Goal: Task Accomplishment & Management: Use online tool/utility

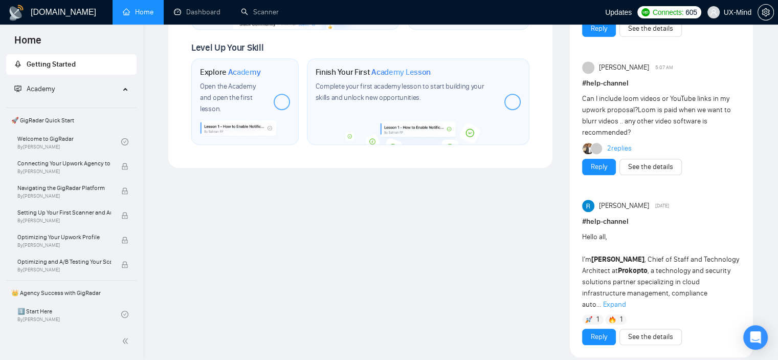
scroll to position [584, 0]
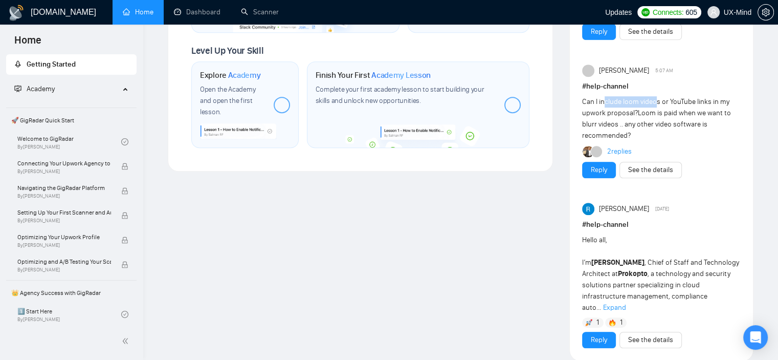
drag, startPoint x: 604, startPoint y: 102, endPoint x: 660, endPoint y: 104, distance: 56.3
click at [660, 104] on span "Can I include loom videos or YouTube links in my upwork proposal?Loom is paid w…" at bounding box center [656, 118] width 149 height 42
drag, startPoint x: 602, startPoint y: 112, endPoint x: 640, endPoint y: 112, distance: 37.8
click at [619, 112] on span "Can I include loom videos or YouTube links in my upwork proposal?Loom is paid w…" at bounding box center [656, 118] width 149 height 42
click at [658, 112] on span "Can I include loom videos or YouTube links in my upwork proposal?Loom is paid w…" at bounding box center [656, 118] width 149 height 42
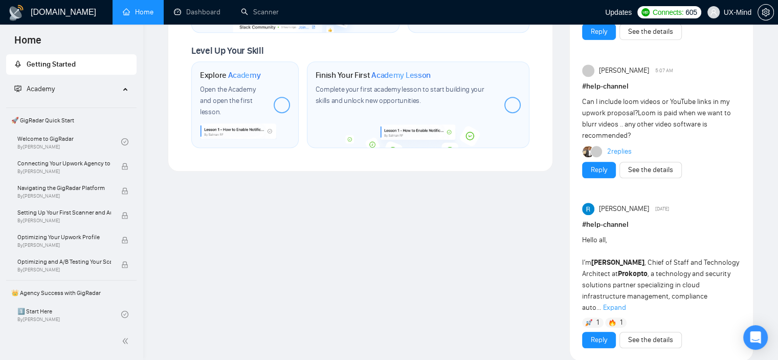
click at [681, 112] on span "Can I include loom videos or YouTube links in my upwork proposal?Loom is paid w…" at bounding box center [656, 118] width 149 height 42
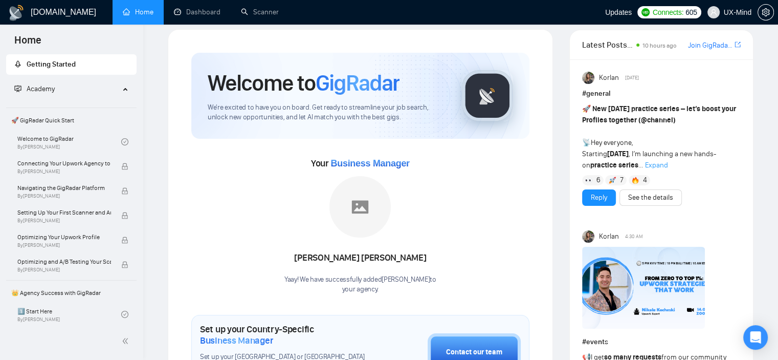
scroll to position [8, 0]
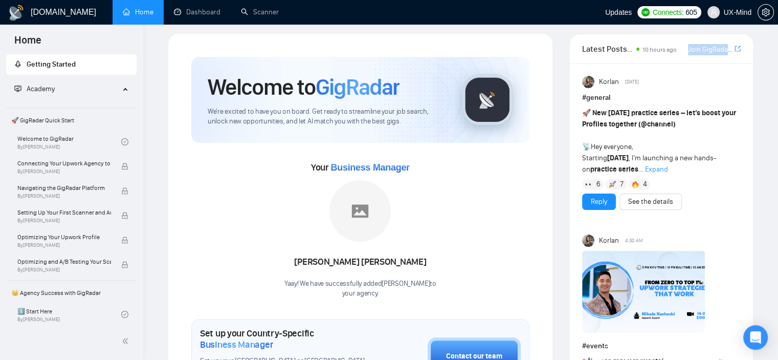
drag, startPoint x: 702, startPoint y: 52, endPoint x: 708, endPoint y: 62, distance: 11.7
click at [708, 62] on div "Latest Posts from the GigRadar Community 10 hours ago Join GigRadar Slack Commu…" at bounding box center [661, 48] width 159 height 29
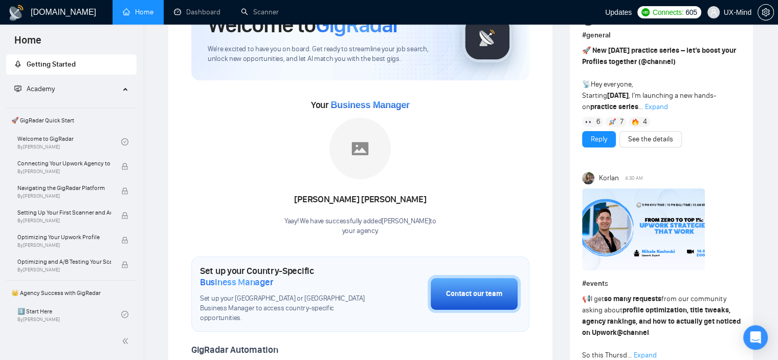
scroll to position [0, 0]
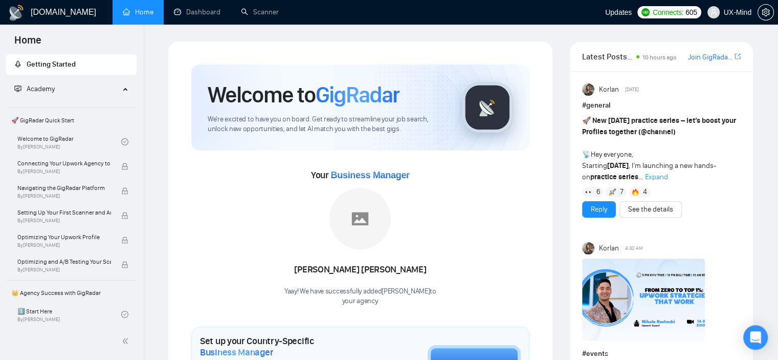
drag, startPoint x: 616, startPoint y: 167, endPoint x: 651, endPoint y: 164, distance: 34.9
click at [649, 164] on span "🚀 New [DATE] practice series – let’s boost your Profiles together ( @channel ) …" at bounding box center [659, 148] width 154 height 65
drag, startPoint x: 656, startPoint y: 175, endPoint x: 665, endPoint y: 180, distance: 9.6
click at [665, 180] on span "Expand" at bounding box center [656, 176] width 23 height 9
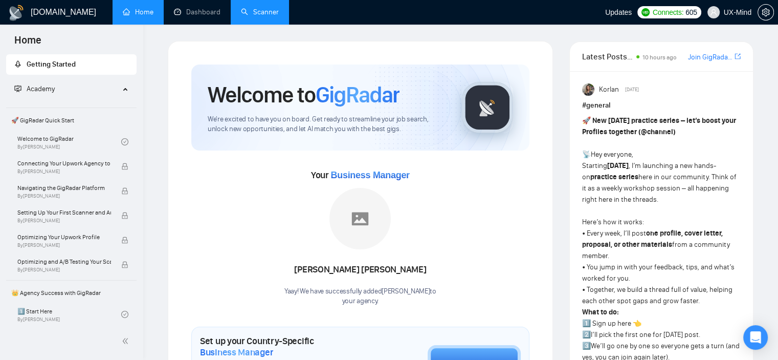
click at [256, 8] on link "Scanner" at bounding box center [260, 12] width 38 height 9
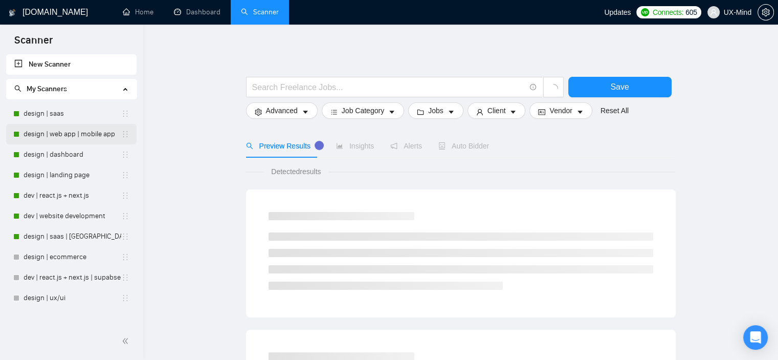
click at [69, 132] on link "design | web app | mobile app" at bounding box center [73, 134] width 98 height 20
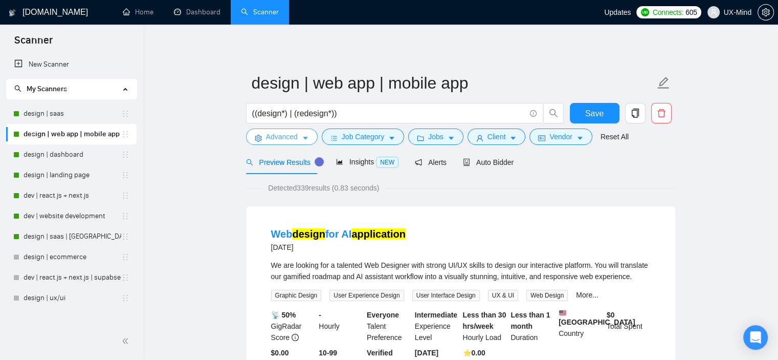
click at [308, 140] on button "Advanced" at bounding box center [282, 136] width 72 height 16
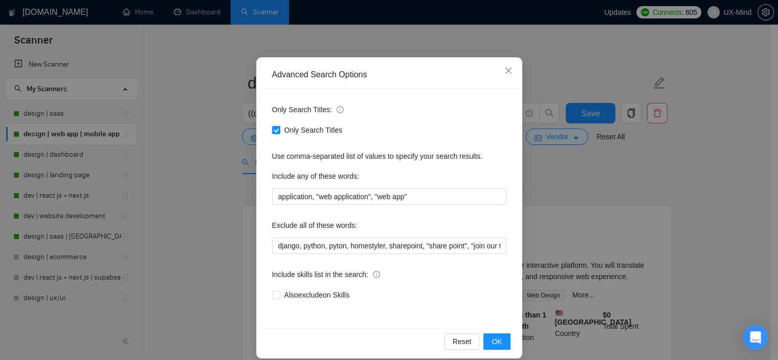
scroll to position [65, 0]
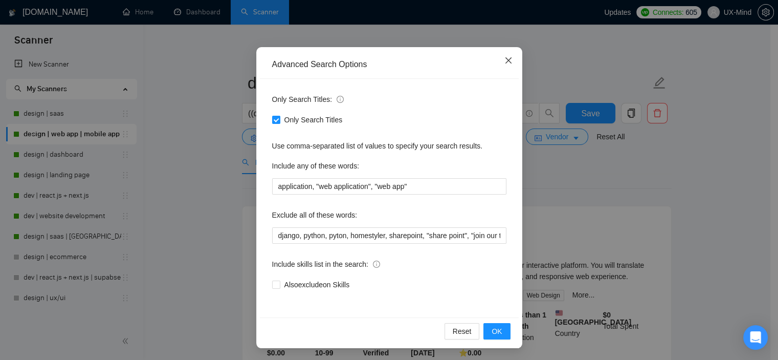
click at [505, 59] on icon "close" at bounding box center [508, 60] width 6 height 6
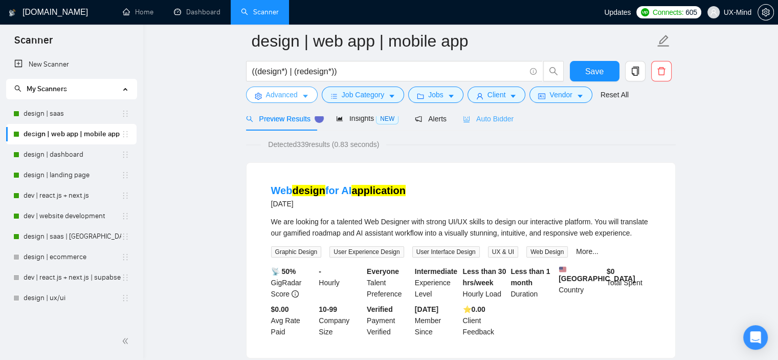
scroll to position [0, 0]
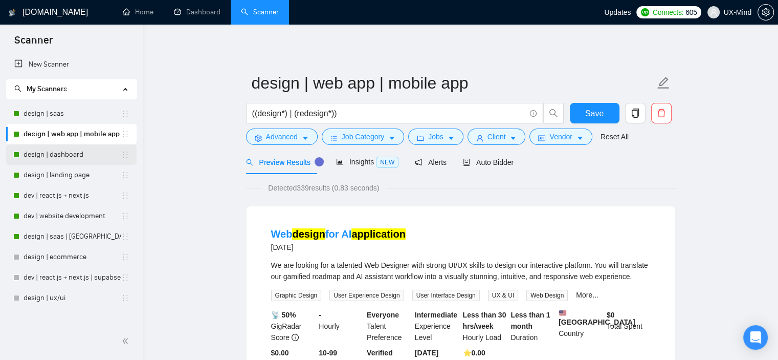
click at [65, 157] on link "design | dashboard" at bounding box center [73, 154] width 98 height 20
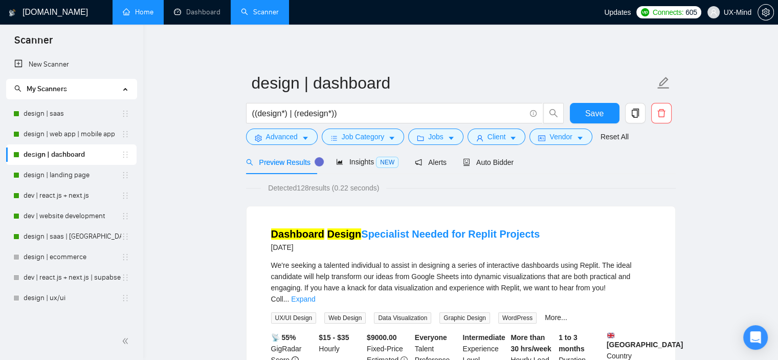
click at [140, 16] on link "Home" at bounding box center [138, 12] width 31 height 9
